Goal: Information Seeking & Learning: Learn about a topic

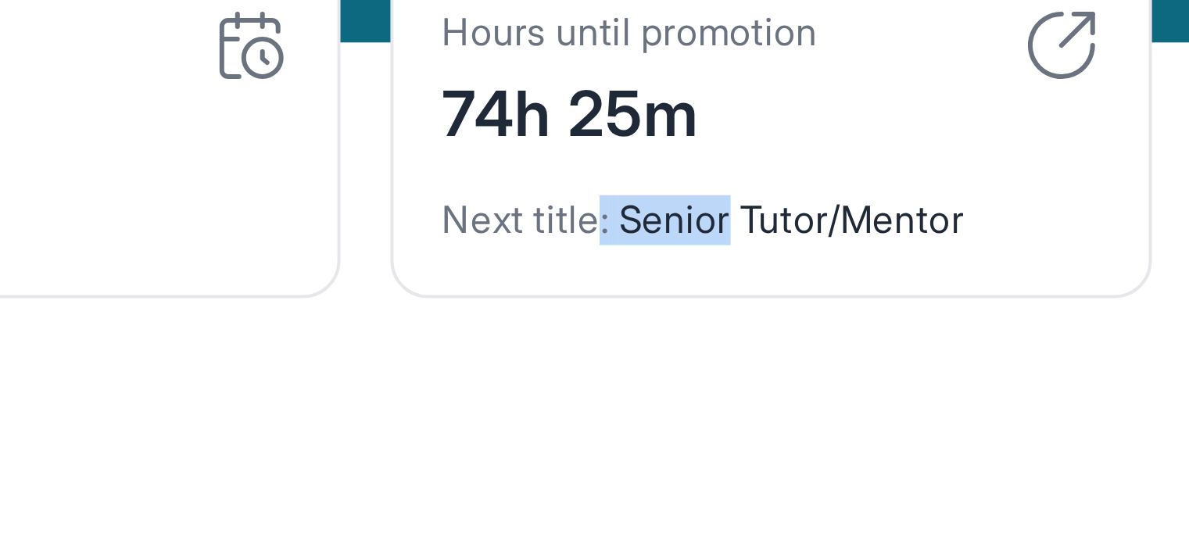
drag, startPoint x: 957, startPoint y: 156, endPoint x: 997, endPoint y: 157, distance: 39.9
click at [995, 151] on div "Next title : Senior Tutor/Mentor" at bounding box center [1000, 140] width 164 height 22
click at [1008, 151] on div "Next title : Senior Tutor/Mentor" at bounding box center [1000, 140] width 164 height 22
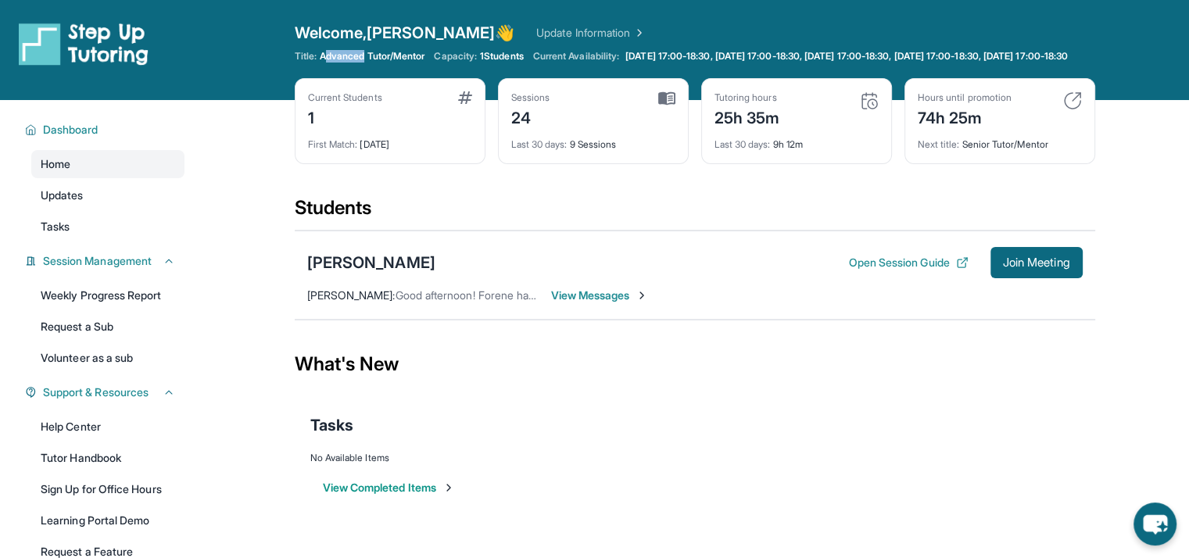
drag, startPoint x: 327, startPoint y: 54, endPoint x: 391, endPoint y: 63, distance: 64.8
click at [391, 63] on span "Advanced Tutor/Mentor" at bounding box center [372, 56] width 105 height 13
